Goal: Transaction & Acquisition: Purchase product/service

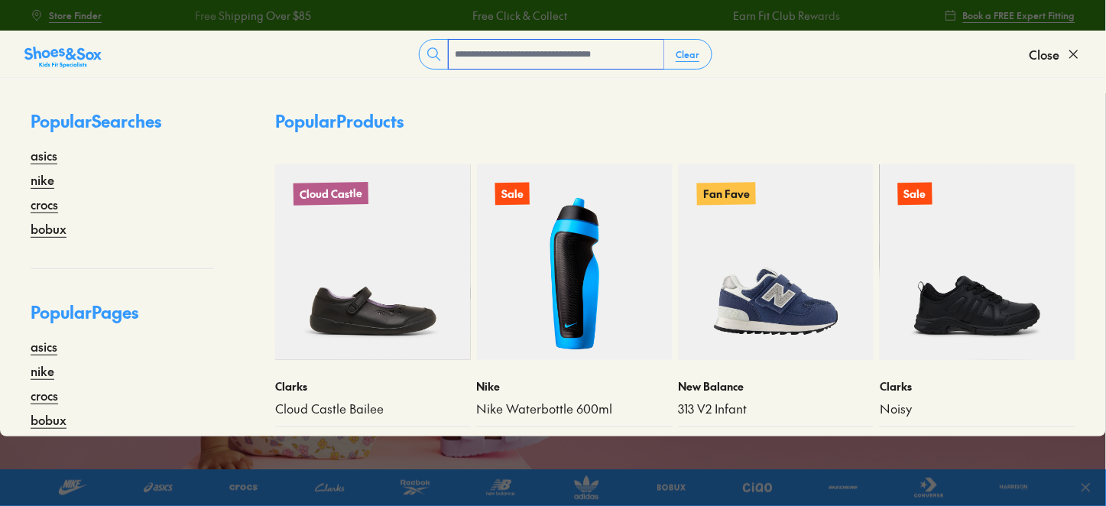
click at [556, 54] on input "text" at bounding box center [556, 54] width 215 height 29
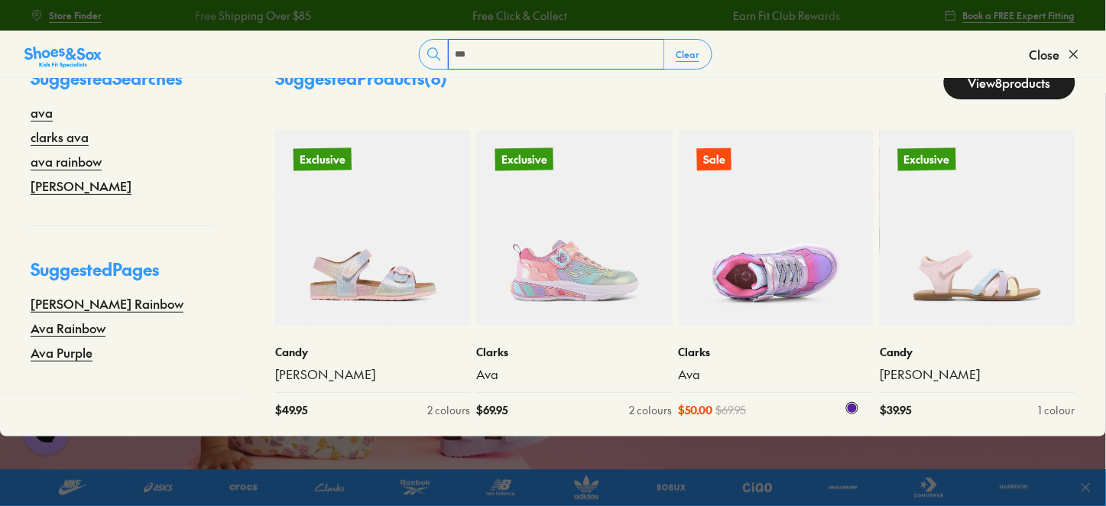
scroll to position [47, 0]
type input "***"
click at [755, 264] on img at bounding box center [777, 228] width 196 height 196
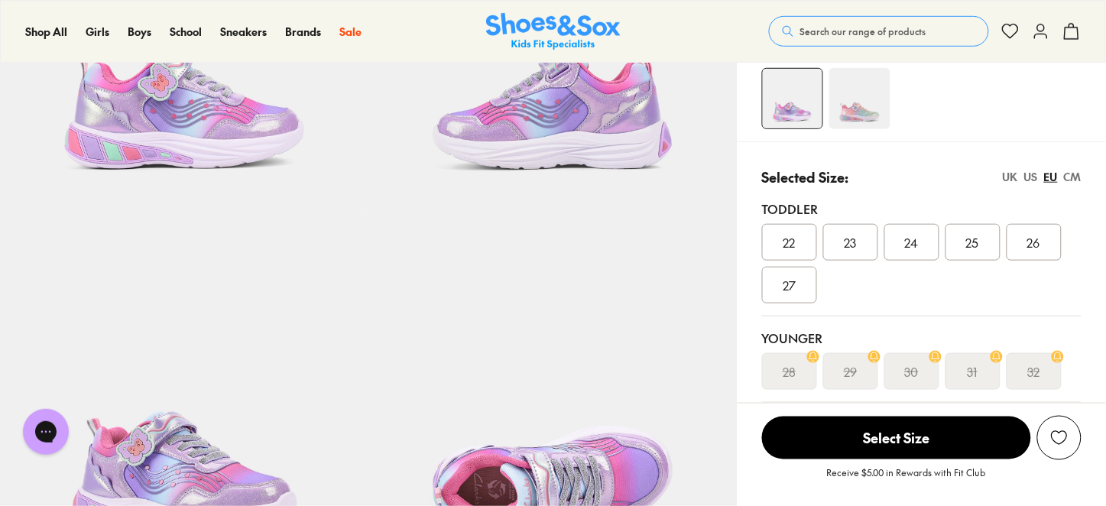
select select "*"
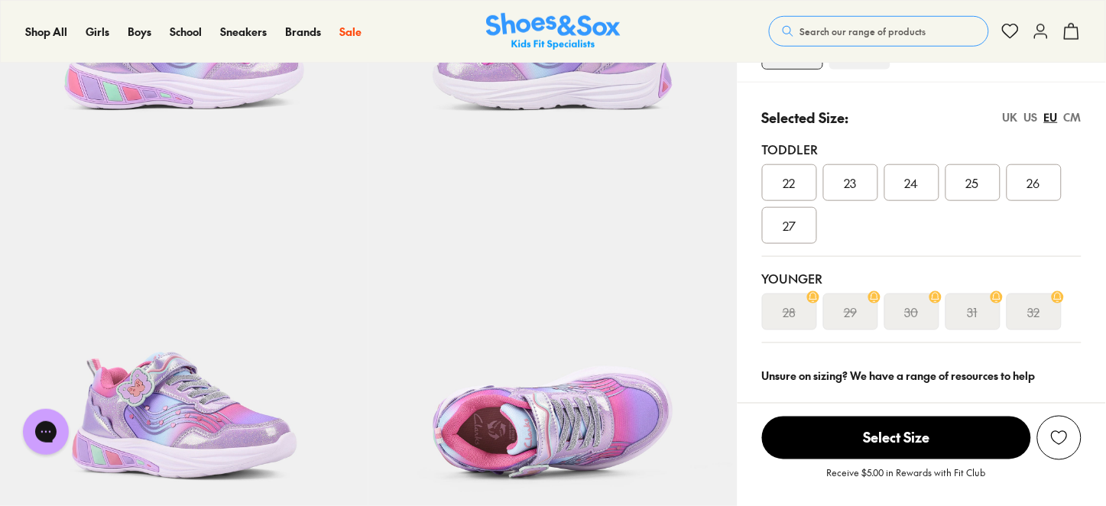
click at [795, 220] on span "27" at bounding box center [789, 225] width 13 height 18
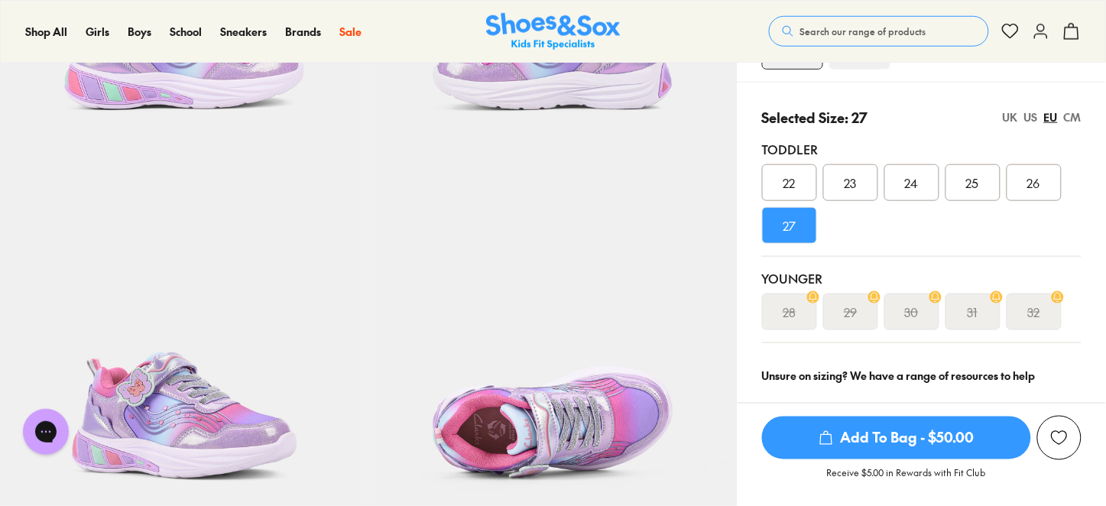
click at [808, 239] on div "27" at bounding box center [789, 225] width 55 height 37
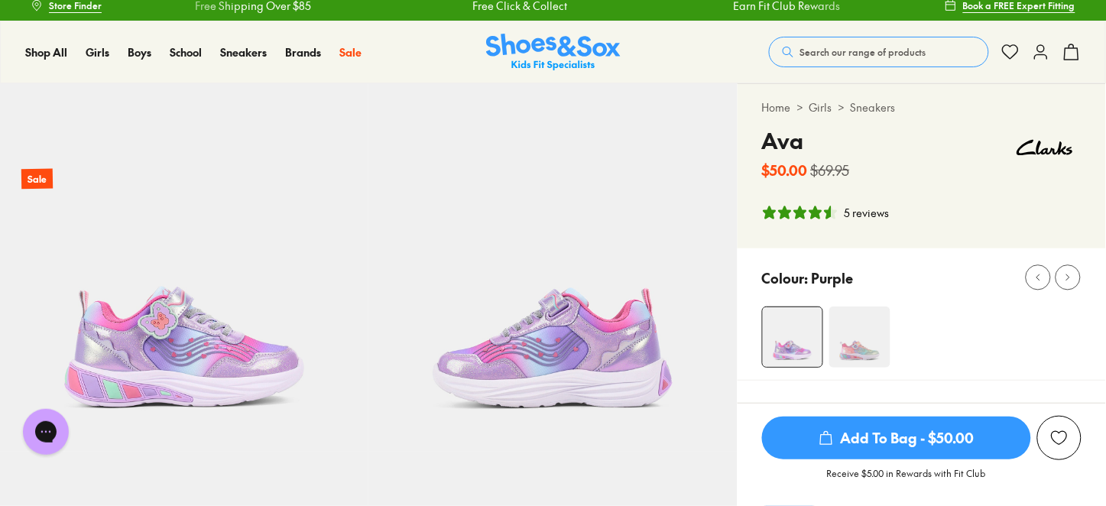
scroll to position [13, 0]
